Goal: Check status

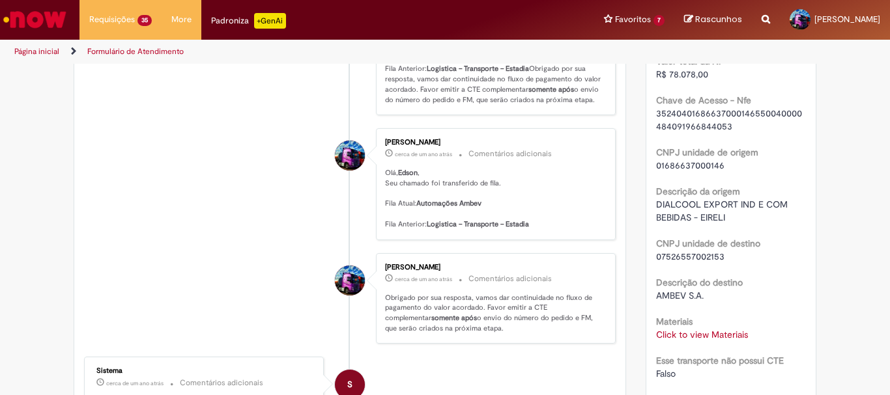
scroll to position [912, 0]
